Goal: Information Seeking & Learning: Find specific fact

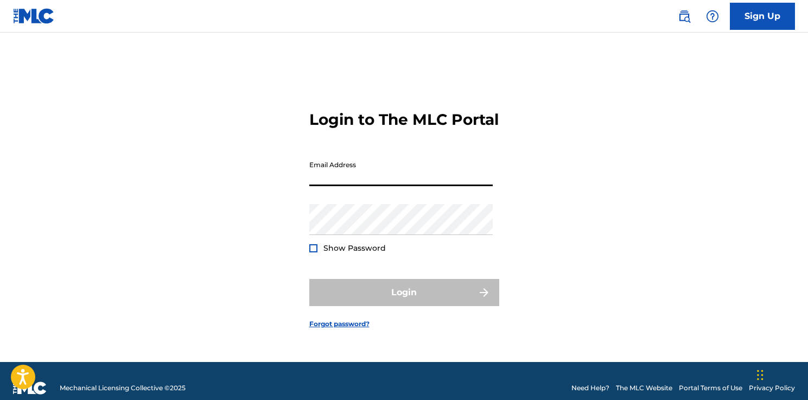
click at [393, 178] on input "Email Address" at bounding box center [400, 170] width 183 height 31
click at [381, 176] on input "[EMAIL_ADDRESS][DOMAIN_NAME]" at bounding box center [400, 170] width 183 height 31
type input "[PERSON_NAME][EMAIL_ADDRESS][PERSON_NAME][DOMAIN_NAME]"
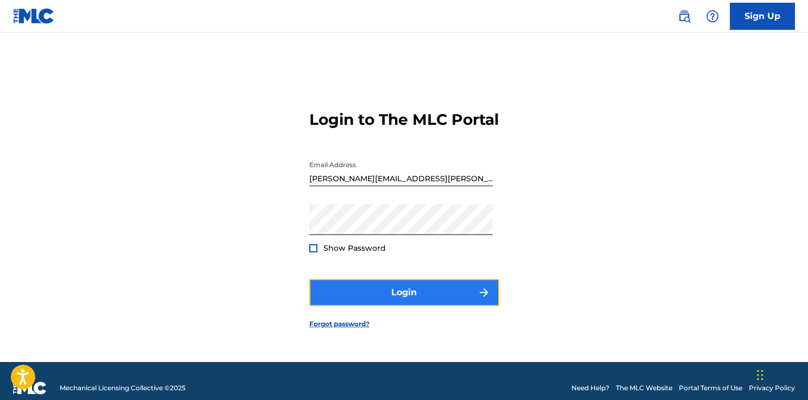
click at [399, 298] on button "Login" at bounding box center [404, 292] width 190 height 27
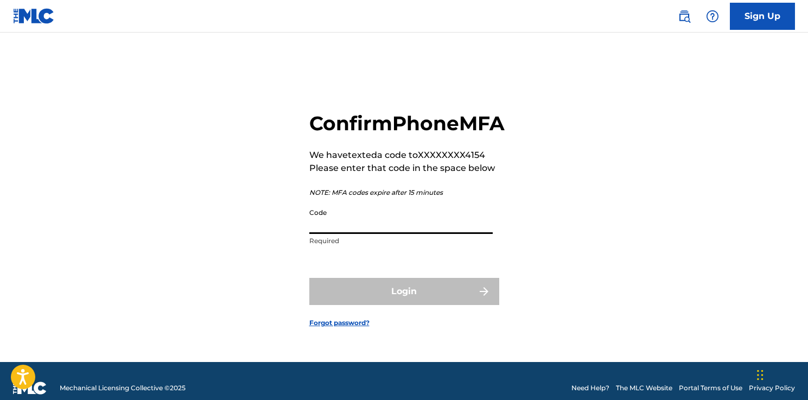
click at [446, 232] on input "Code" at bounding box center [400, 218] width 183 height 31
paste input "525238"
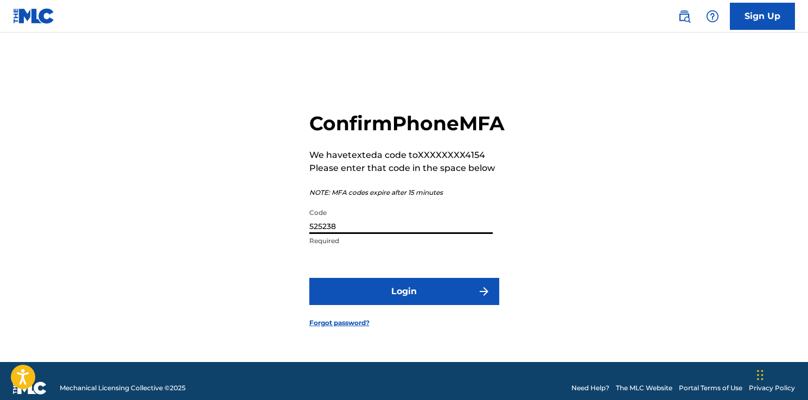
type input "525238"
click at [416, 326] on form "Confirm Phone MFA We have texted a code to XXXXXXXX4154 Please enter that code …" at bounding box center [404, 211] width 190 height 302
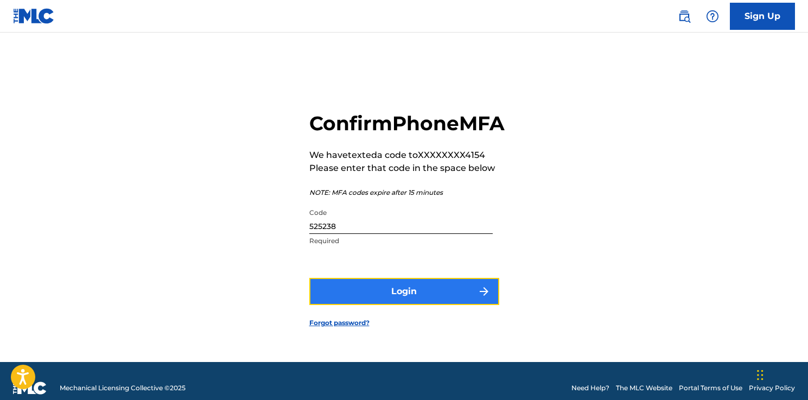
click at [419, 304] on button "Login" at bounding box center [404, 291] width 190 height 27
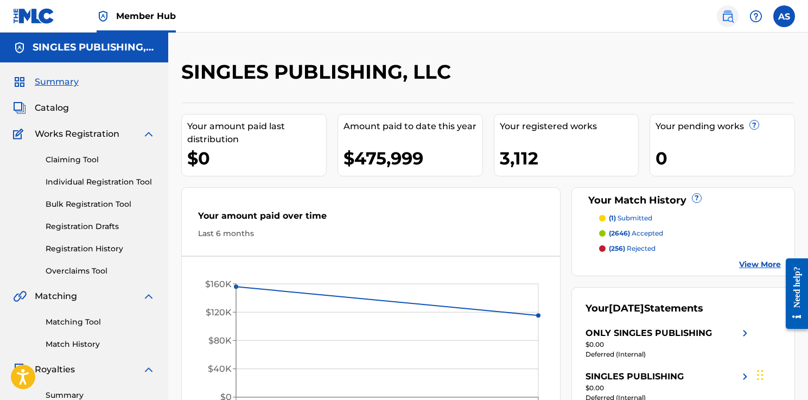
click at [731, 10] on img at bounding box center [727, 16] width 13 height 13
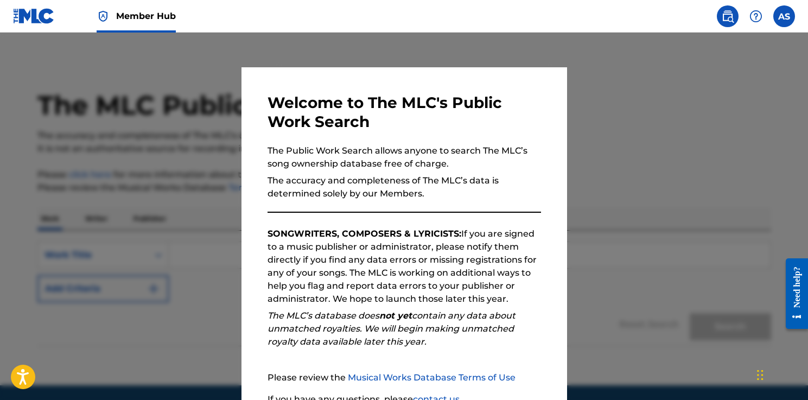
scroll to position [97, 0]
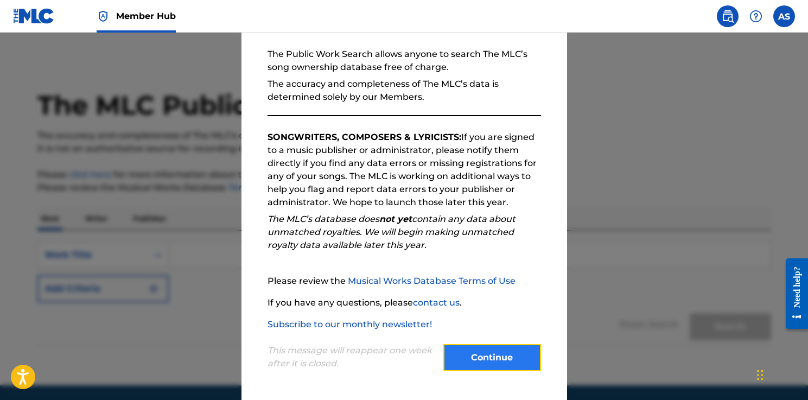
click at [483, 357] on button "Continue" at bounding box center [492, 357] width 98 height 27
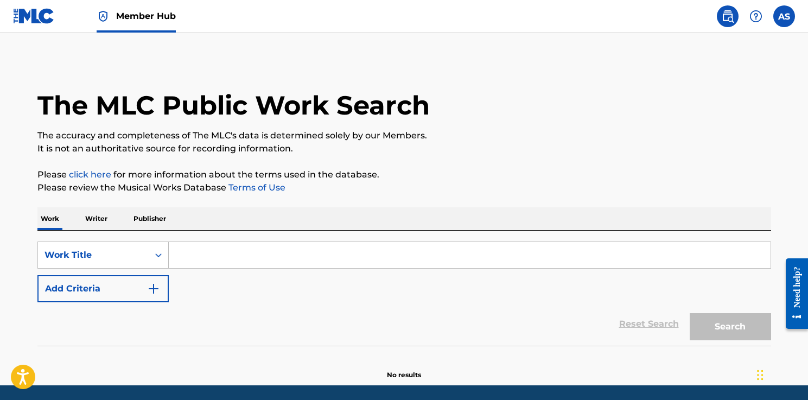
click at [305, 255] on input "Search Form" at bounding box center [469, 255] width 601 height 26
paste input "[PERSON_NAME]"
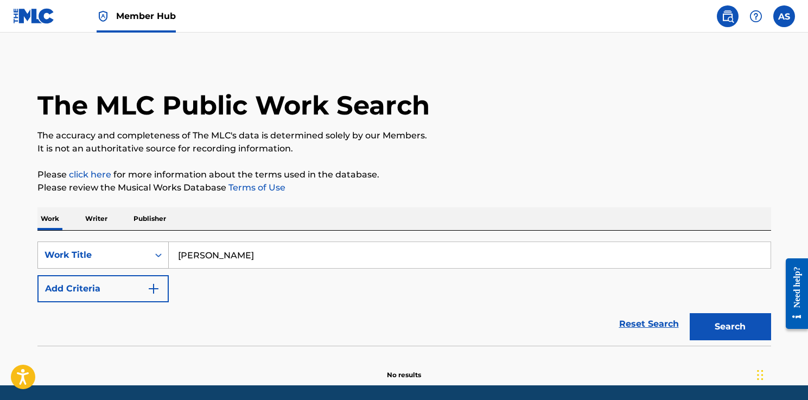
type input "[PERSON_NAME]"
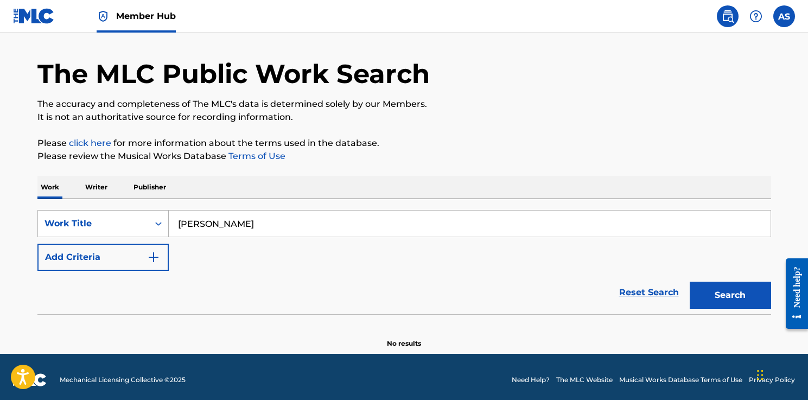
click at [129, 237] on div "Work Title" at bounding box center [102, 223] width 131 height 27
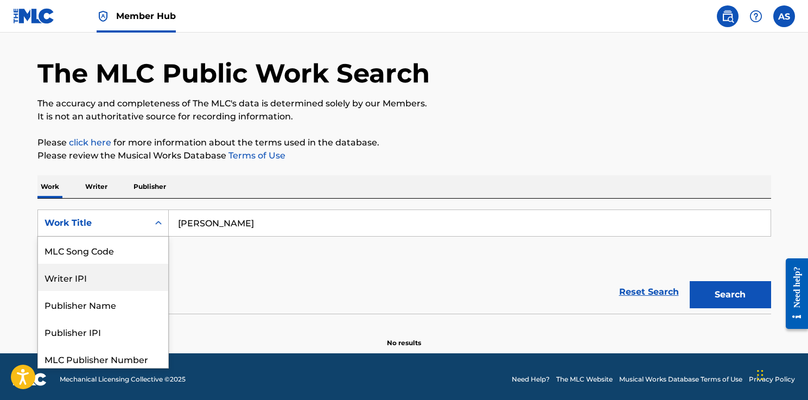
scroll to position [0, 0]
click at [114, 252] on div "Writer Name" at bounding box center [103, 249] width 130 height 27
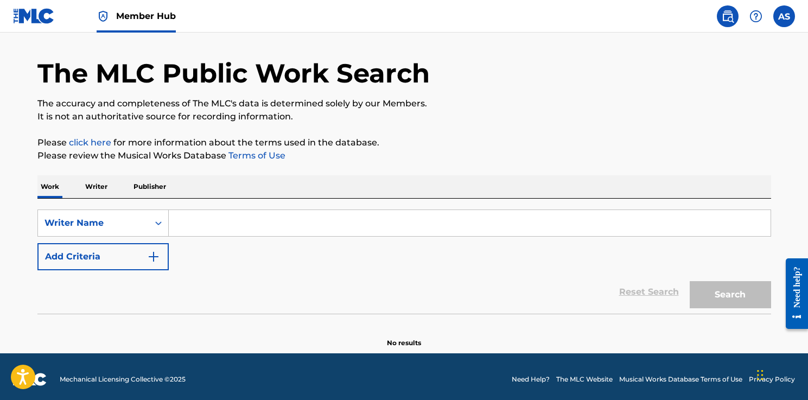
click at [534, 225] on input "Search Form" at bounding box center [469, 223] width 601 height 26
paste input "[PERSON_NAME]"
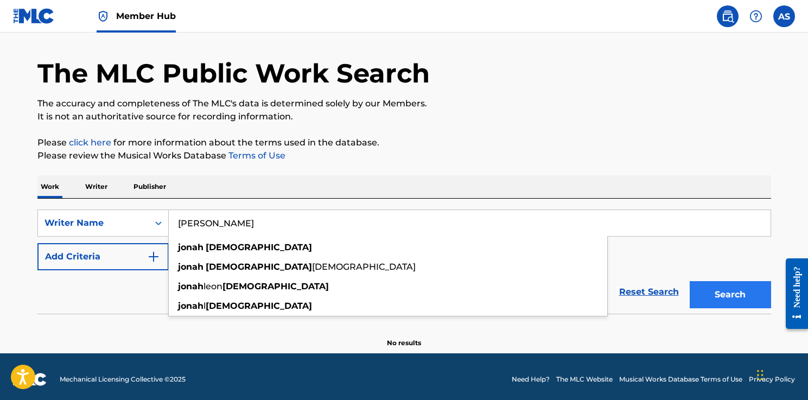
type input "[PERSON_NAME]"
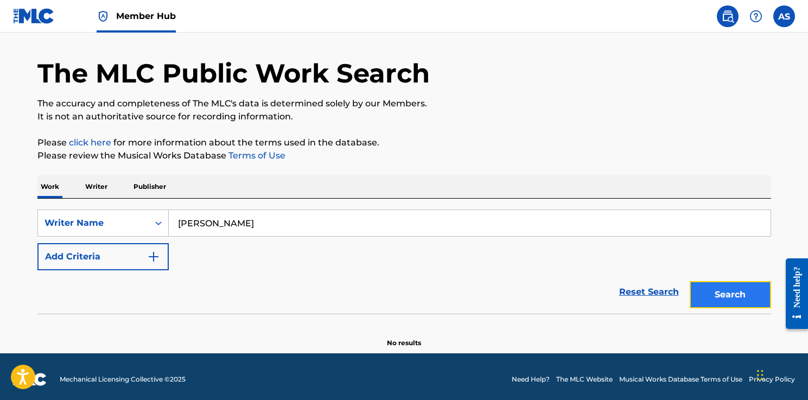
click at [727, 286] on button "Search" at bounding box center [729, 294] width 81 height 27
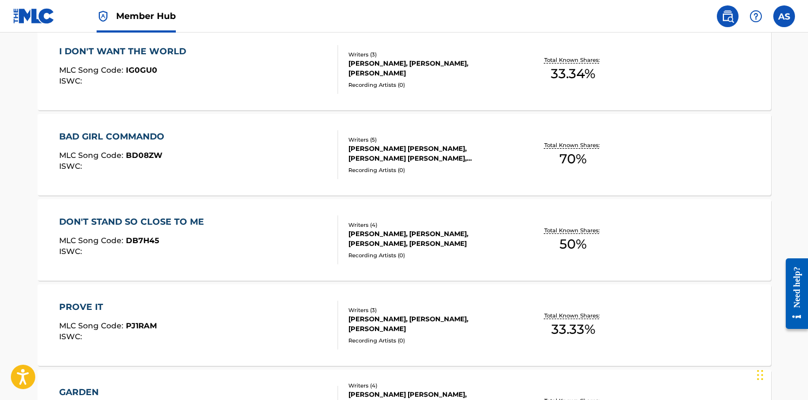
scroll to position [699, 0]
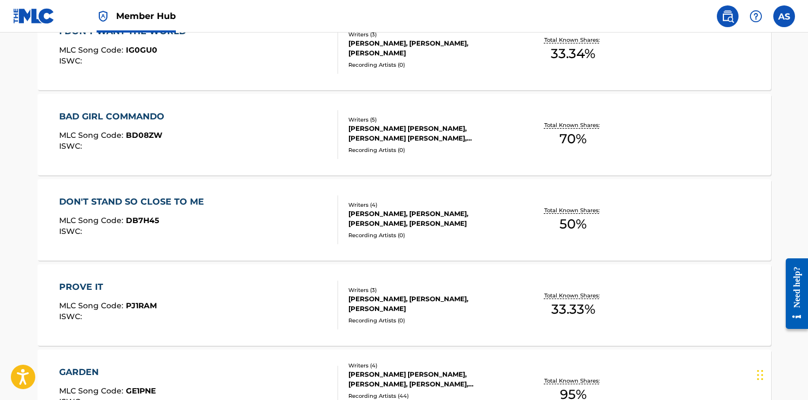
click at [293, 316] on div "PROVE IT MLC Song Code : PJ1RAM ISWC :" at bounding box center [198, 304] width 279 height 49
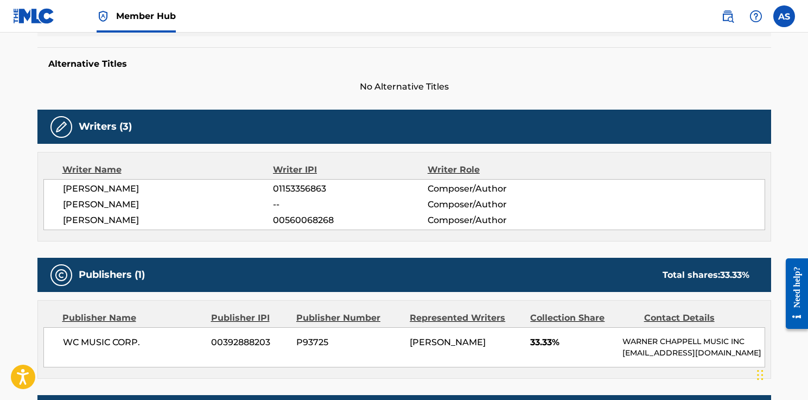
scroll to position [403, 0]
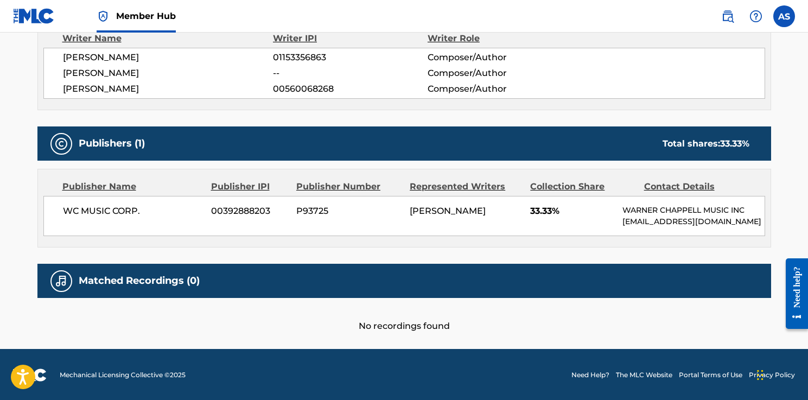
scroll to position [727, 0]
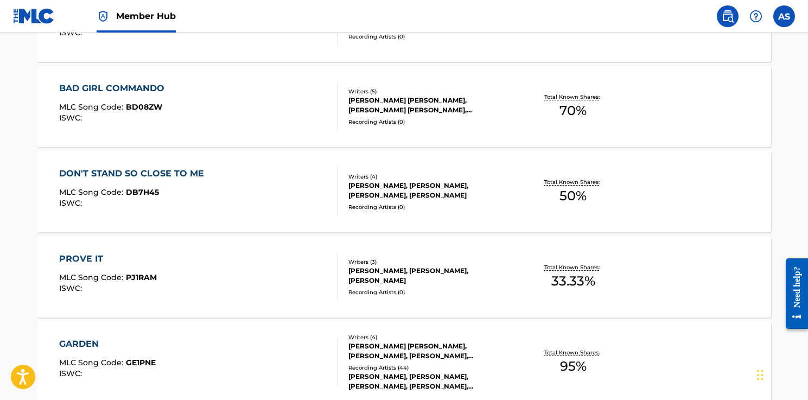
click at [305, 182] on div "DON'T STAND SO CLOSE TO ME MLC Song Code : DB7H45 ISWC :" at bounding box center [198, 191] width 279 height 49
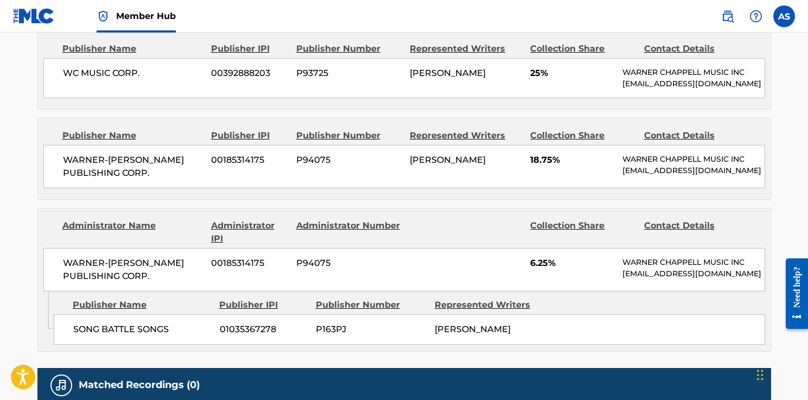
scroll to position [649, 0]
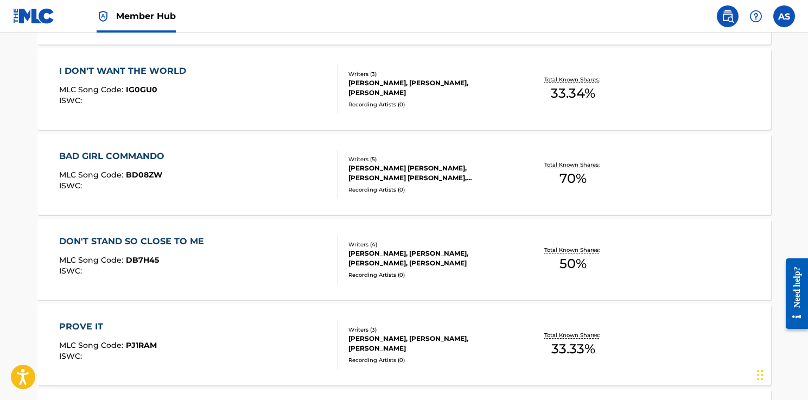
scroll to position [651, 0]
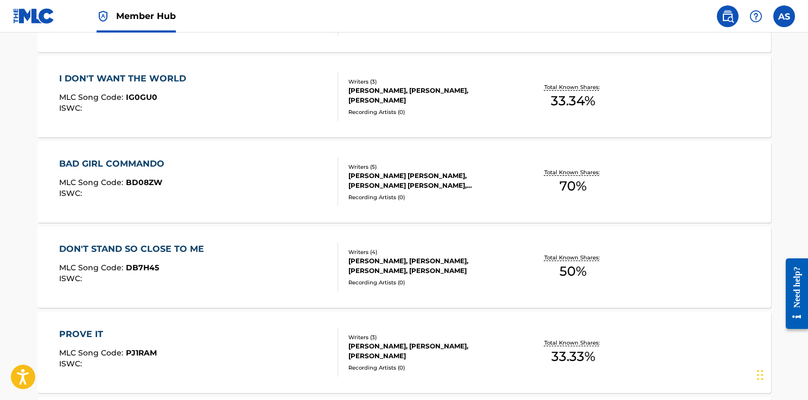
click at [217, 98] on div "I DON'T WANT THE WORLD MLC Song Code : IG0GU0 ISWC :" at bounding box center [198, 96] width 279 height 49
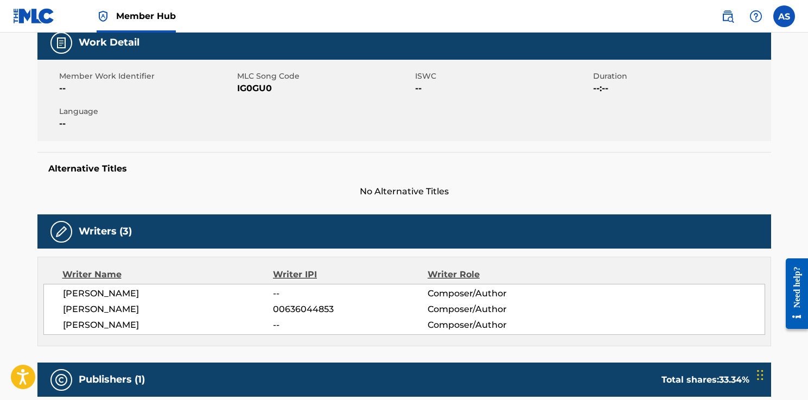
scroll to position [170, 0]
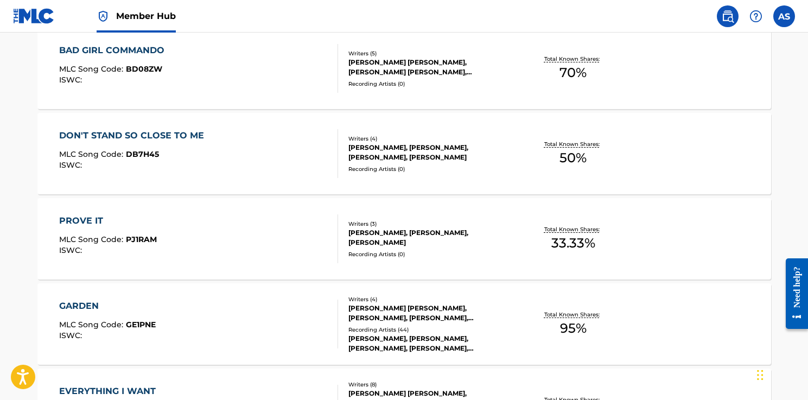
scroll to position [928, 0]
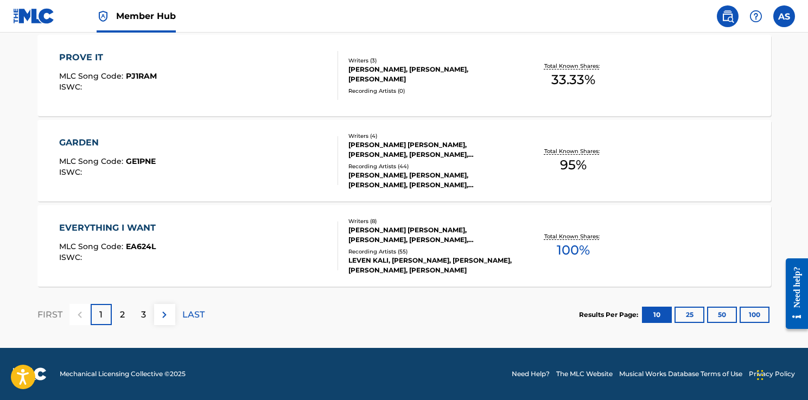
click at [228, 239] on div "EVERYTHING I WANT MLC Song Code : EA624L ISWC :" at bounding box center [198, 245] width 279 height 49
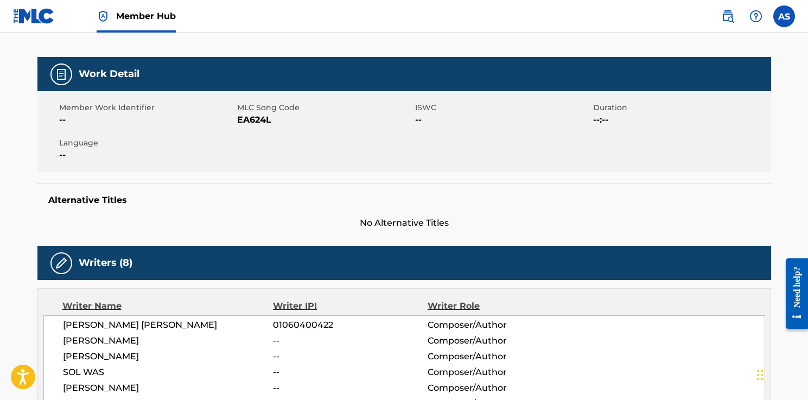
scroll to position [230, 0]
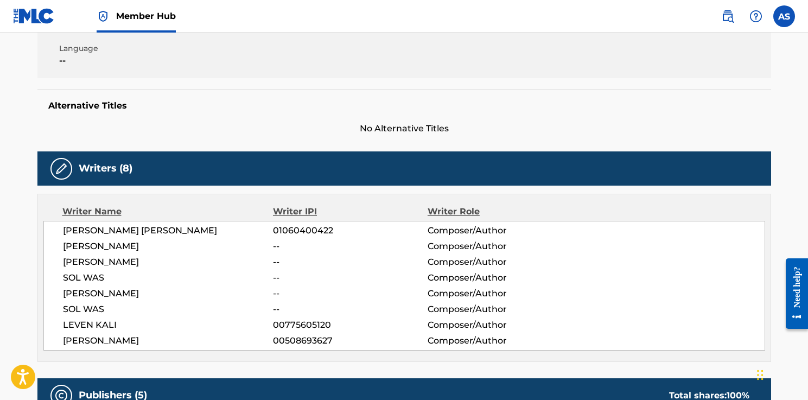
click at [317, 226] on span "01060400422" at bounding box center [350, 230] width 154 height 13
copy span "01060400422"
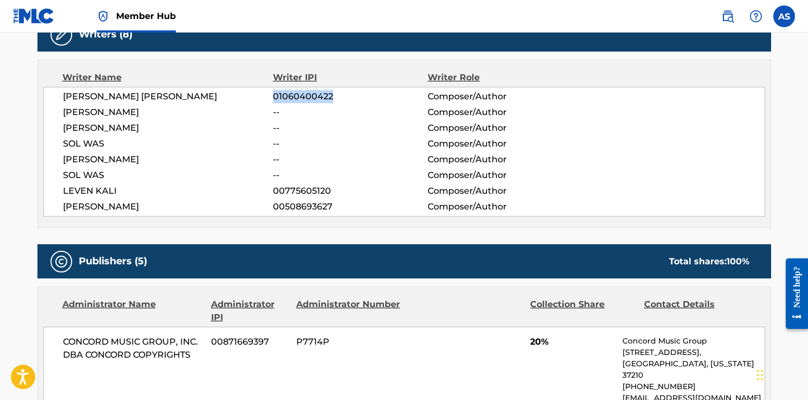
scroll to position [586, 0]
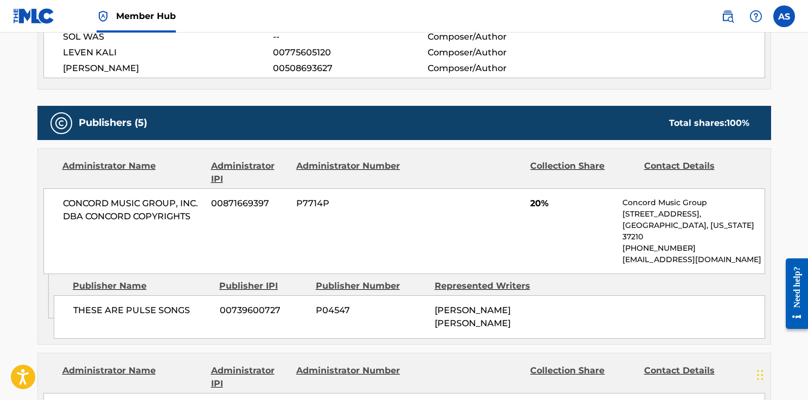
copy span "01060400422"
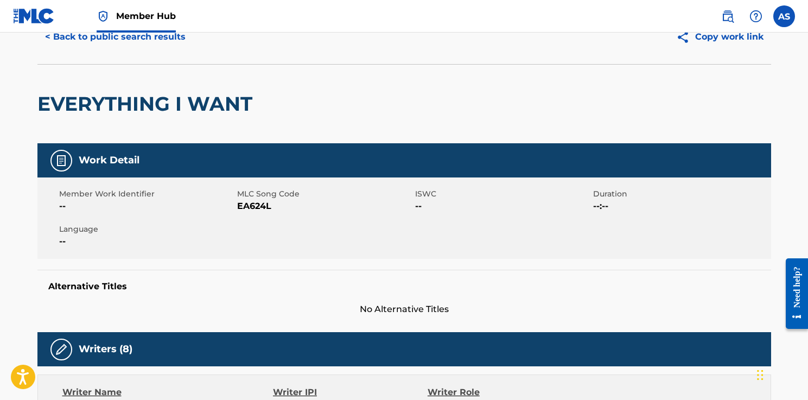
scroll to position [323, 0]
